Goal: Find specific page/section: Find specific page/section

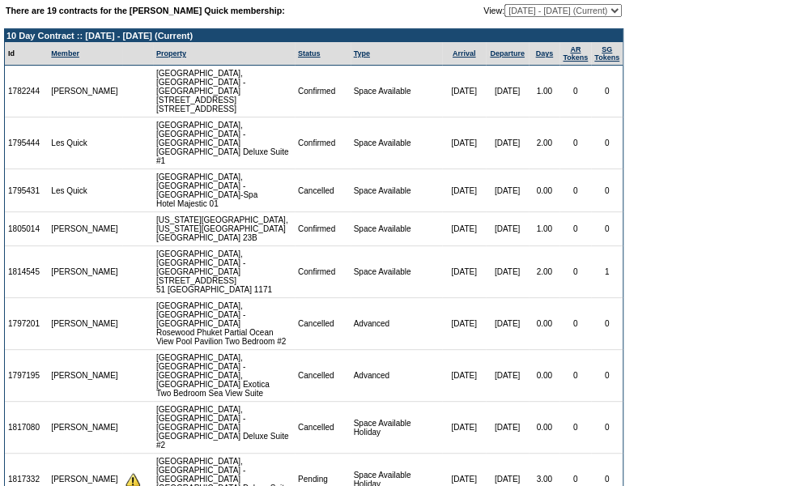
scroll to position [73, 0]
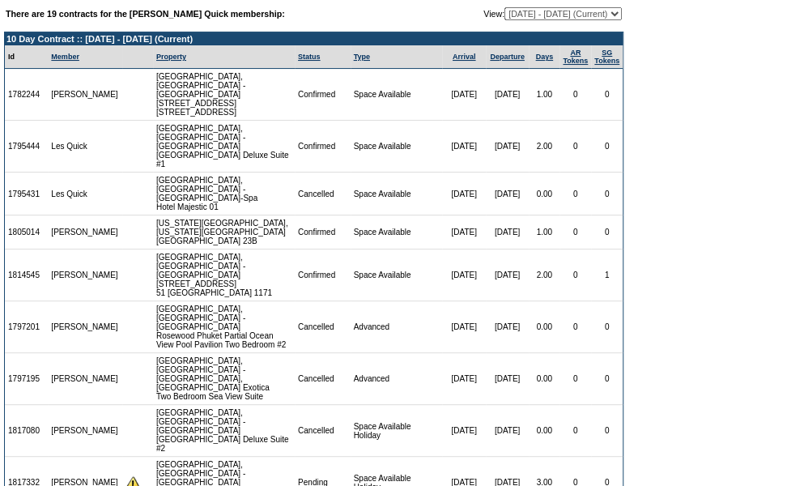
click at [363, 17] on td "There are 19 contracts for the Eileen Quick membership:" at bounding box center [211, 13] width 411 height 13
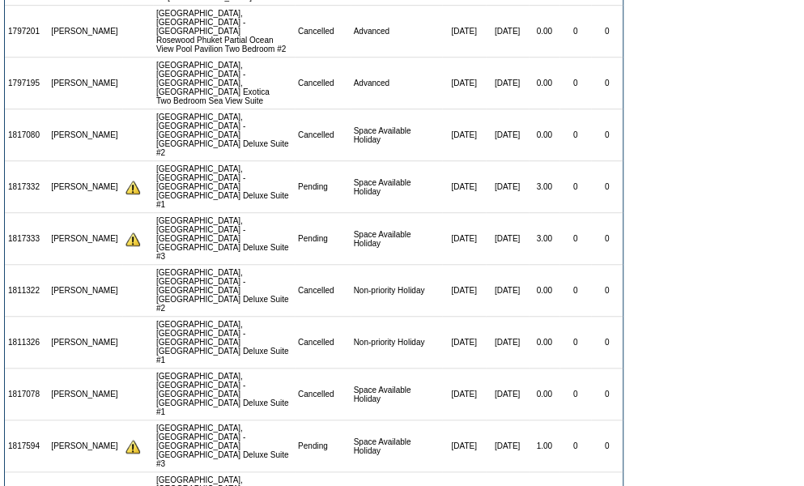
scroll to position [369, 0]
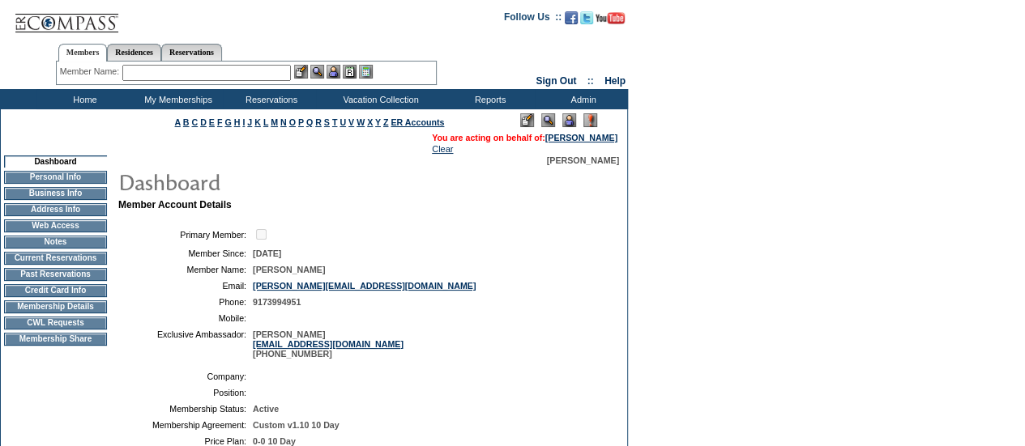
click at [142, 69] on input "text" at bounding box center [206, 73] width 169 height 16
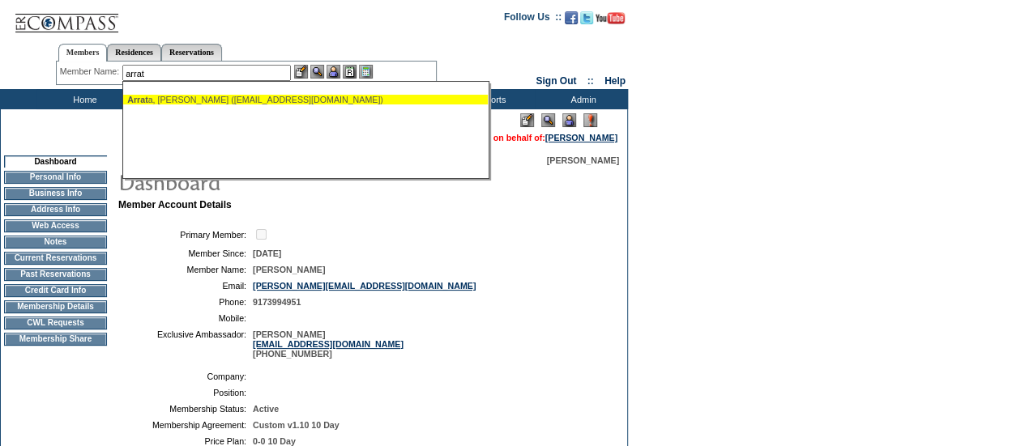
click at [163, 102] on div "Arrat a, Said ([EMAIL_ADDRESS][DOMAIN_NAME])" at bounding box center [305, 100] width 356 height 10
type input "Arrata, Said (arratas@hotmail.com)"
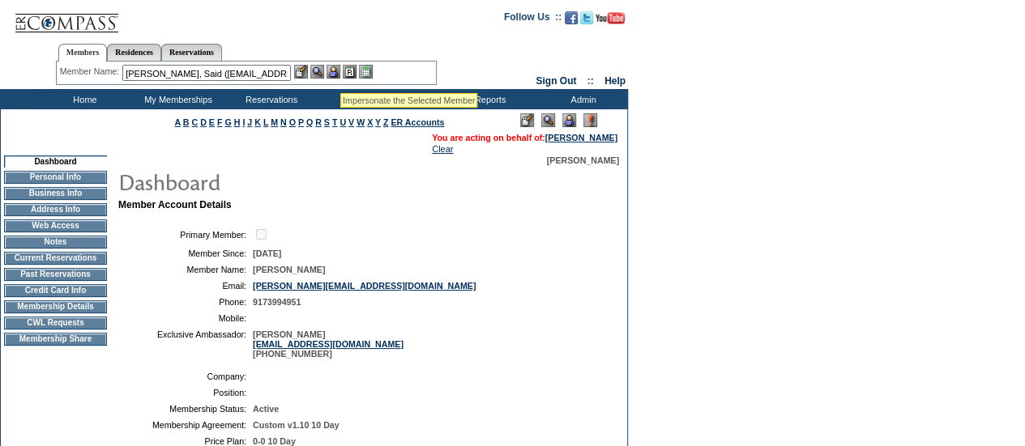
click at [336, 74] on img at bounding box center [333, 72] width 14 height 14
click at [321, 70] on img at bounding box center [317, 72] width 14 height 14
